Goal: Task Accomplishment & Management: Use online tool/utility

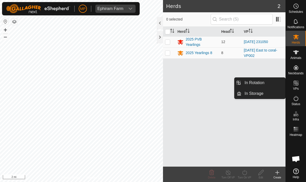
click at [268, 80] on link "In Rotation" at bounding box center [263, 83] width 44 height 10
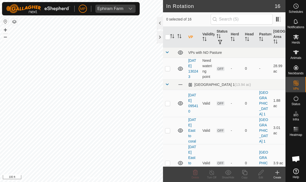
click at [279, 173] on icon at bounding box center [277, 172] width 6 height 6
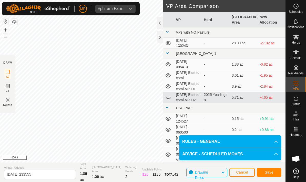
click at [268, 171] on span "Save" at bounding box center [268, 172] width 9 height 4
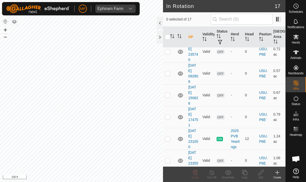
scroll to position [330, 0]
click at [226, 154] on td "OFF" at bounding box center [221, 161] width 14 height 22
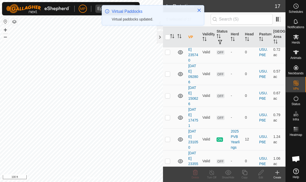
click at [172, 156] on td at bounding box center [169, 161] width 12 height 22
checkbox input "true"
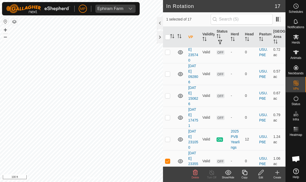
click at [262, 170] on icon at bounding box center [260, 172] width 5 height 5
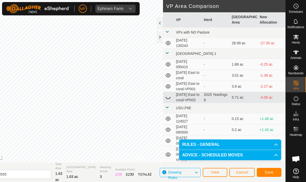
click at [271, 171] on span "Save" at bounding box center [268, 172] width 9 height 4
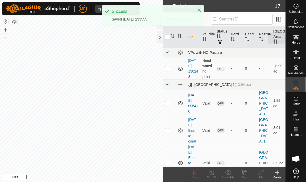
click at [299, 39] on es-mob-svg-icon at bounding box center [295, 37] width 9 height 8
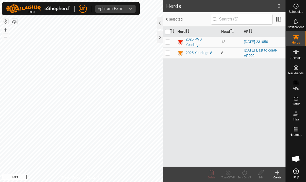
click at [169, 42] on p-checkbox at bounding box center [167, 42] width 5 height 4
checkbox input "true"
click at [246, 173] on icon at bounding box center [244, 172] width 6 height 6
click at [246, 171] on icon at bounding box center [244, 172] width 5 height 5
click at [246, 172] on icon at bounding box center [244, 172] width 6 height 6
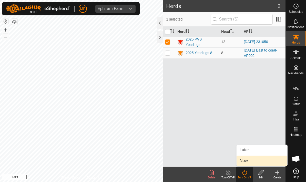
click at [256, 160] on link "Now" at bounding box center [261, 160] width 51 height 10
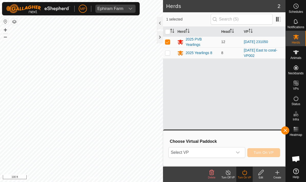
click at [240, 151] on div "dropdown trigger" at bounding box center [237, 152] width 10 height 10
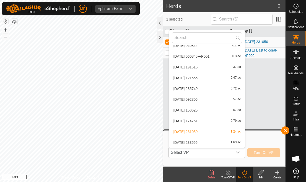
scroll to position [115, 0]
click at [223, 142] on div "[DATE] 233555 1.63 ac" at bounding box center [207, 142] width 70 height 6
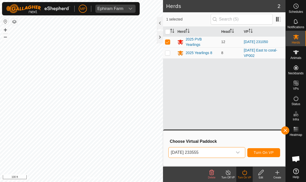
click at [273, 153] on span "Turn On VP" at bounding box center [263, 152] width 20 height 4
